Goal: Task Accomplishment & Management: Use online tool/utility

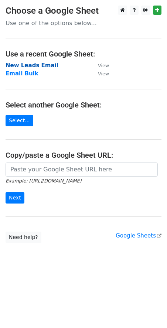
click at [30, 67] on strong "New Leads Email" at bounding box center [32, 65] width 53 height 7
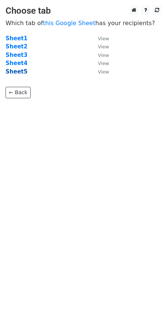
click at [13, 69] on strong "Sheet5" at bounding box center [17, 71] width 22 height 7
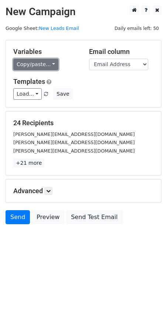
click at [38, 67] on link "Copy/paste..." at bounding box center [35, 64] width 45 height 11
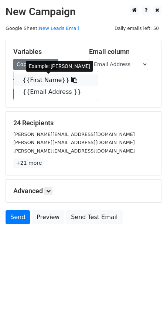
click at [46, 81] on link "{{First Name}}" at bounding box center [56, 80] width 84 height 12
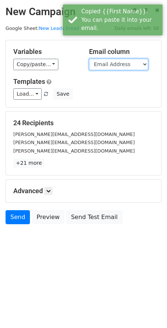
click at [113, 65] on select "First Name Email Address" at bounding box center [118, 64] width 59 height 11
click at [89, 59] on select "First Name Email Address" at bounding box center [118, 64] width 59 height 11
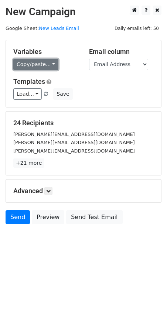
click at [43, 68] on link "Copy/paste..." at bounding box center [35, 64] width 45 height 11
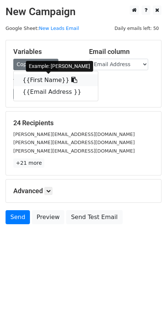
click at [54, 78] on link "{{First Name}}" at bounding box center [56, 80] width 84 height 12
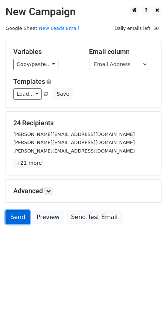
click at [17, 220] on link "Send" at bounding box center [18, 217] width 24 height 14
